Goal: Information Seeking & Learning: Check status

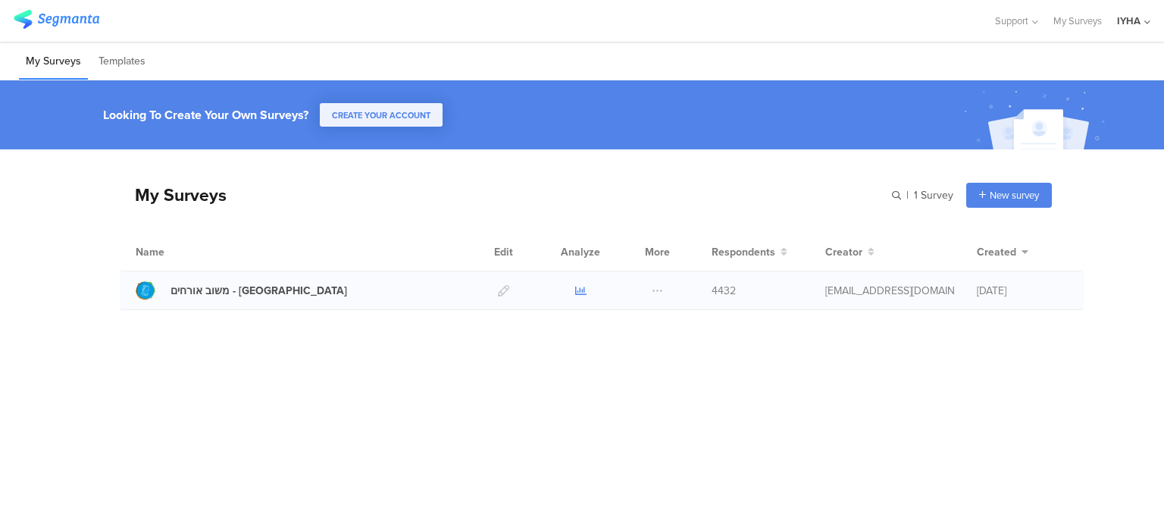
click at [578, 293] on icon at bounding box center [580, 290] width 11 height 11
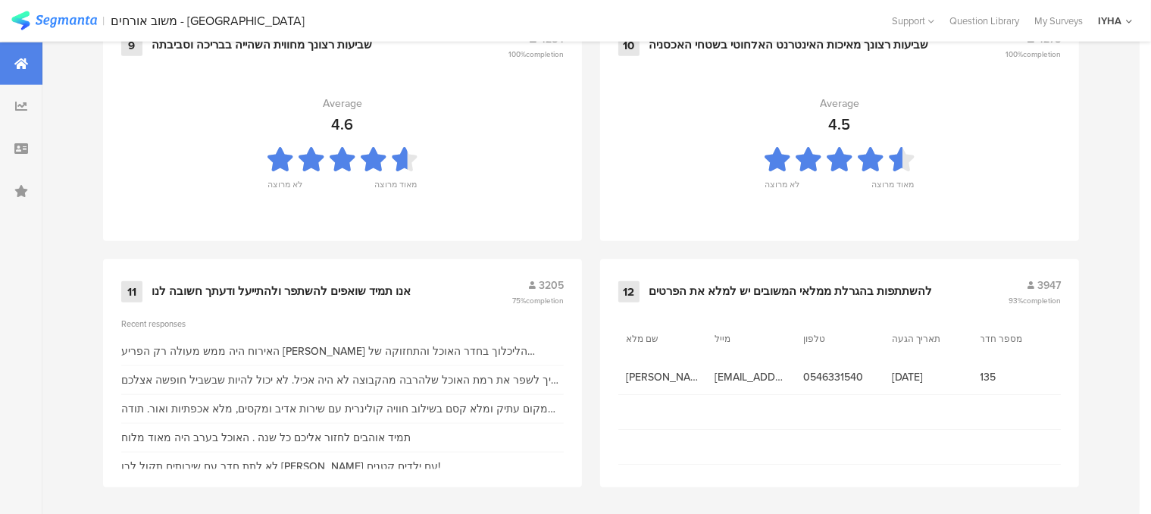
scroll to position [1704, 0]
click at [387, 286] on div "אנו תמיד שואפים להשתפר ולהתייעל ודעתך חשובה לנו" at bounding box center [281, 291] width 259 height 15
